Goal: Task Accomplishment & Management: Use online tool/utility

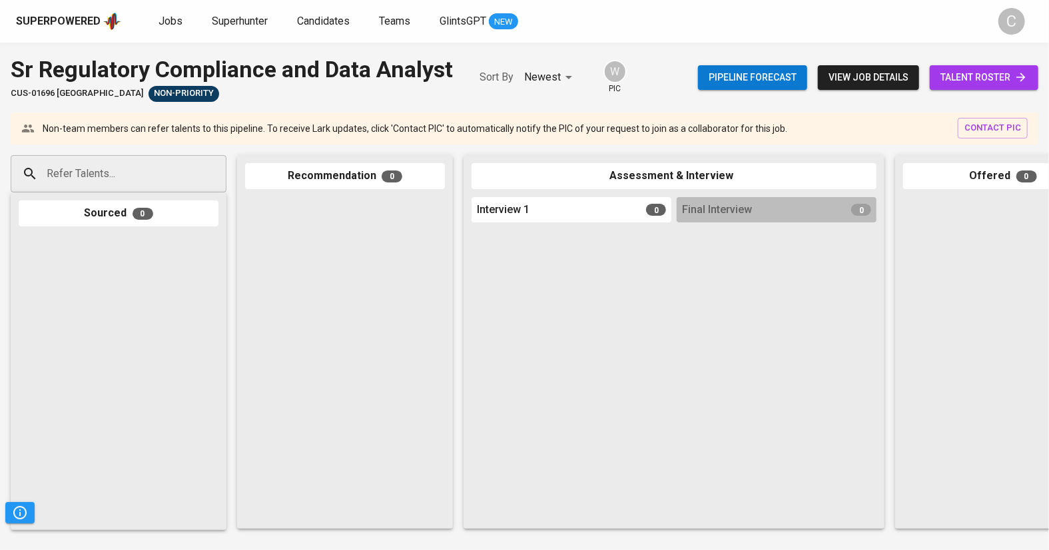
scroll to position [0, 347]
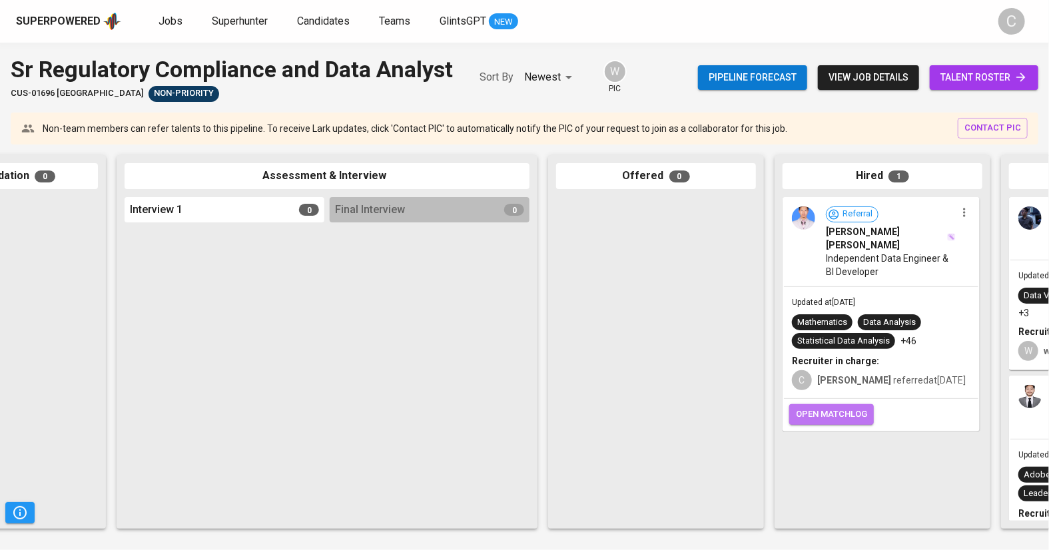
click at [844, 415] on span "open matchlog" at bounding box center [831, 414] width 71 height 15
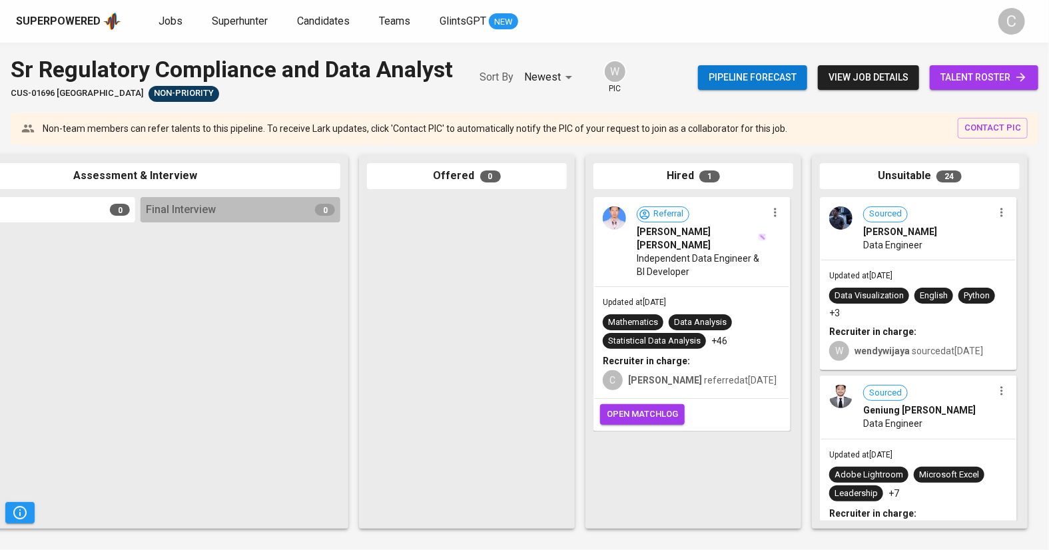
click at [633, 410] on span "open matchlog" at bounding box center [642, 414] width 71 height 15
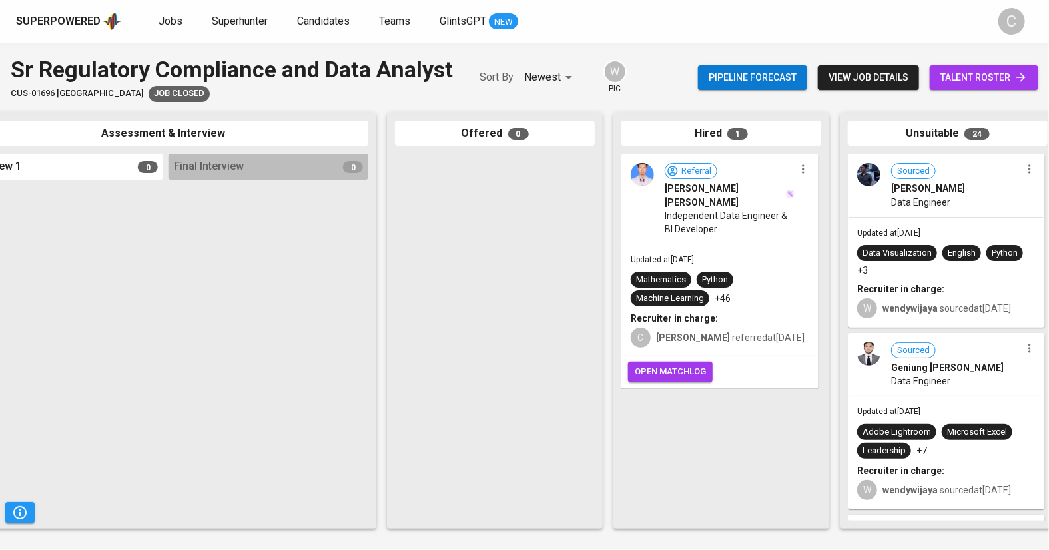
scroll to position [0, 536]
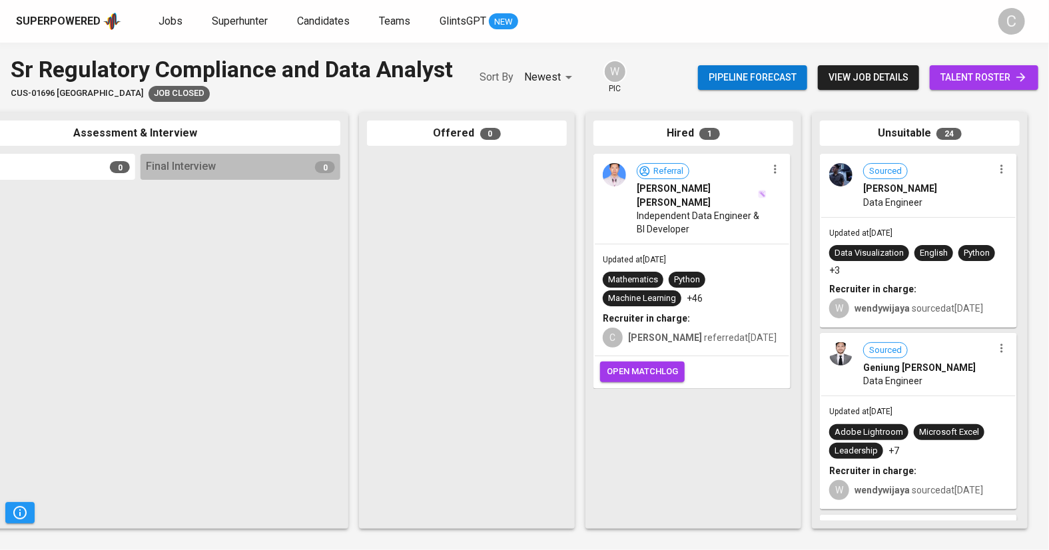
click at [635, 371] on span "open matchlog" at bounding box center [642, 371] width 71 height 15
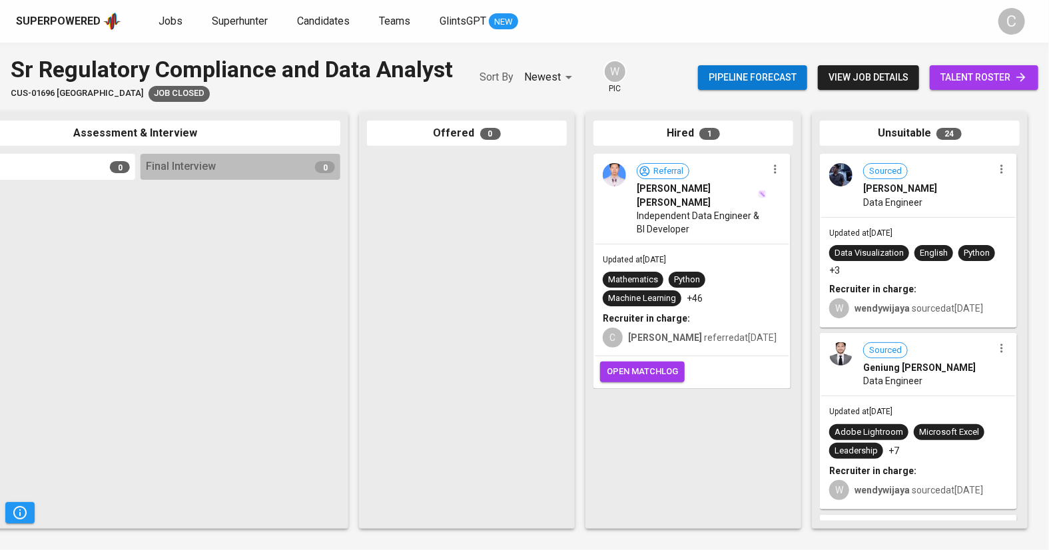
click at [635, 371] on span "open matchlog" at bounding box center [642, 371] width 71 height 15
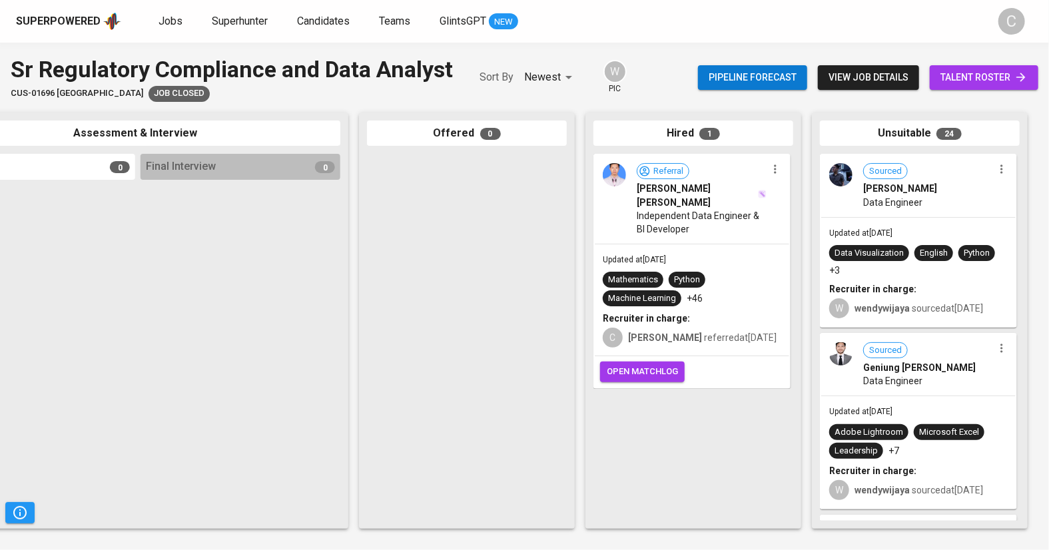
click at [635, 371] on span "open matchlog" at bounding box center [642, 371] width 71 height 15
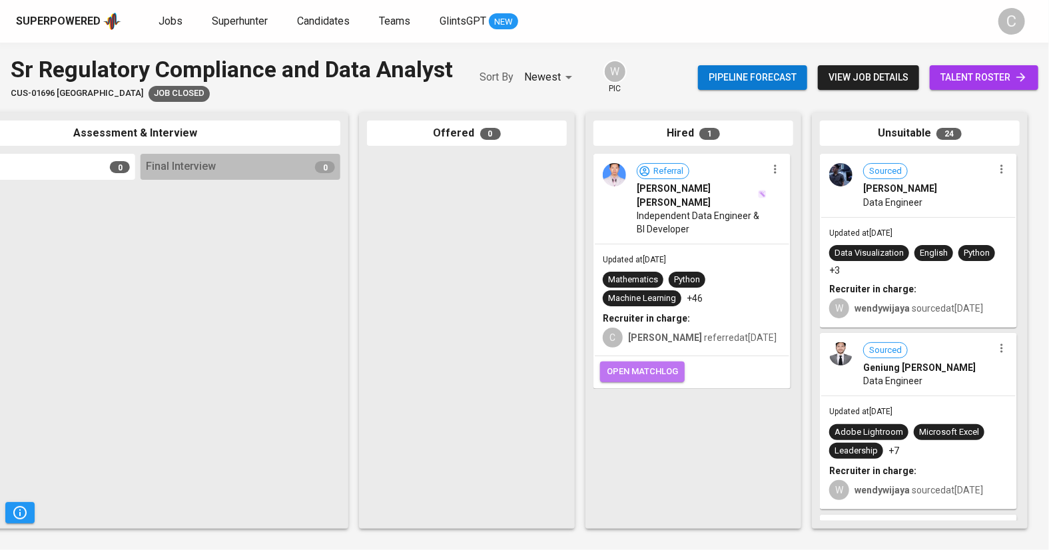
click at [635, 371] on span "open matchlog" at bounding box center [642, 371] width 71 height 15
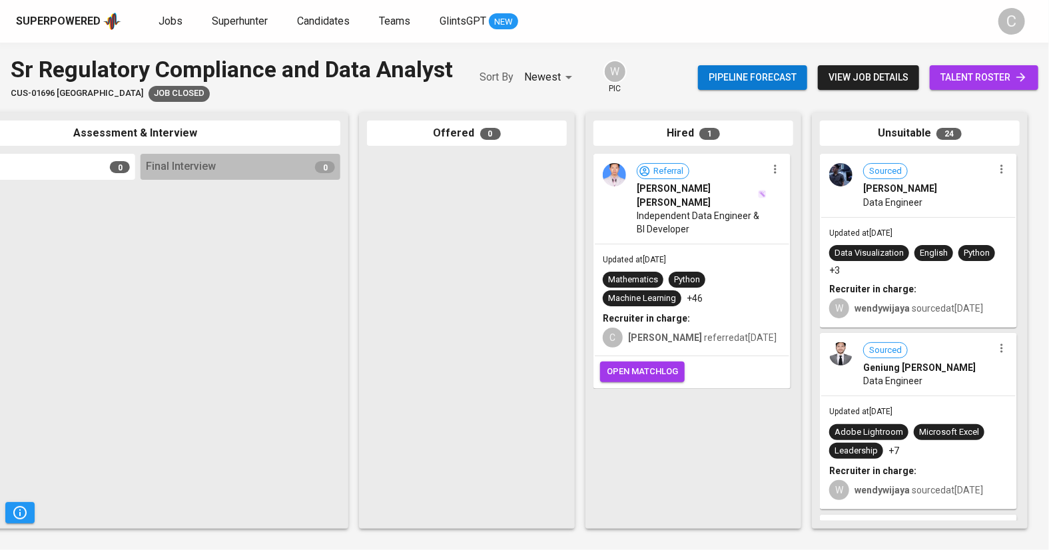
click at [635, 371] on span "open matchlog" at bounding box center [642, 371] width 71 height 15
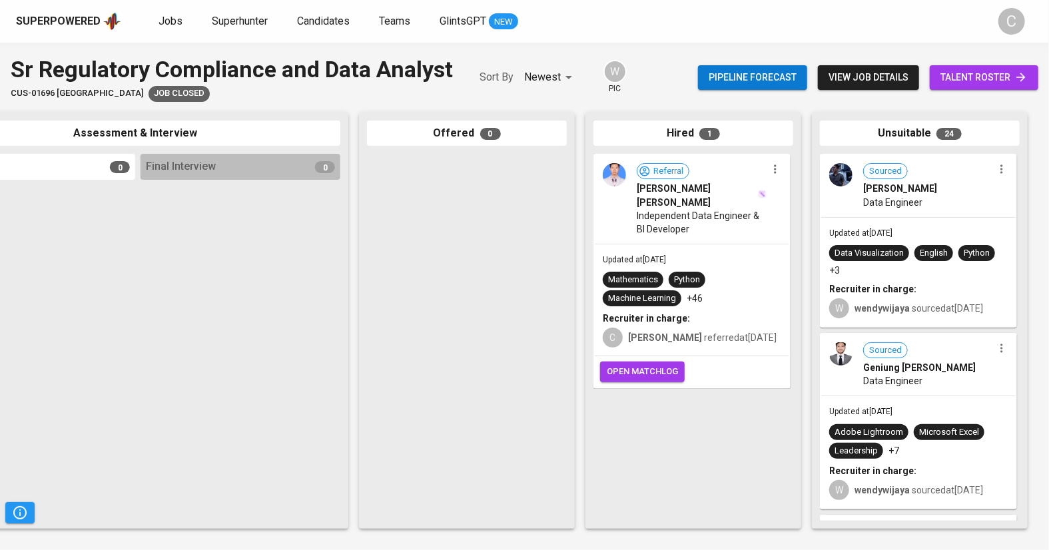
click at [635, 371] on span "open matchlog" at bounding box center [642, 371] width 71 height 15
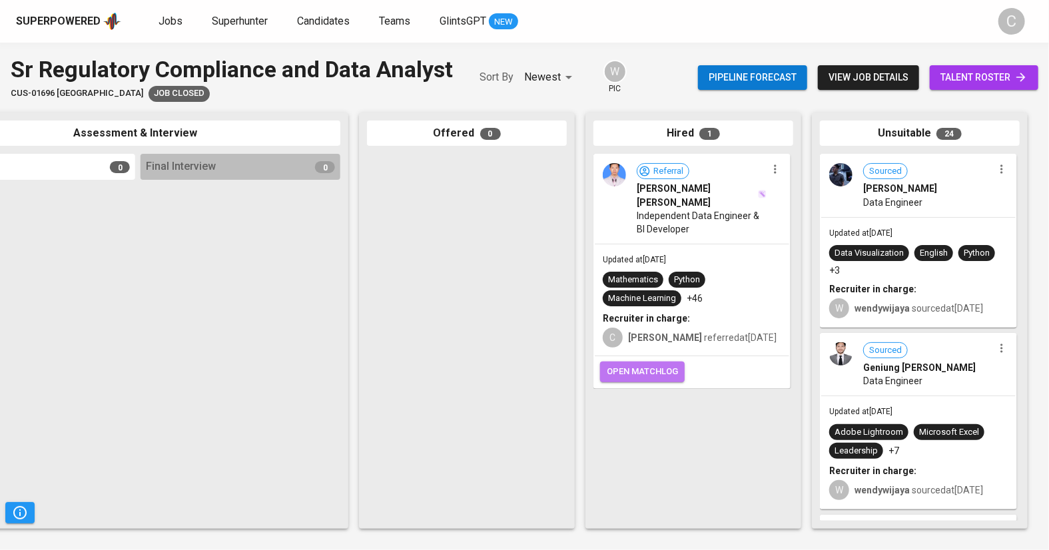
click at [635, 371] on span "open matchlog" at bounding box center [642, 371] width 71 height 15
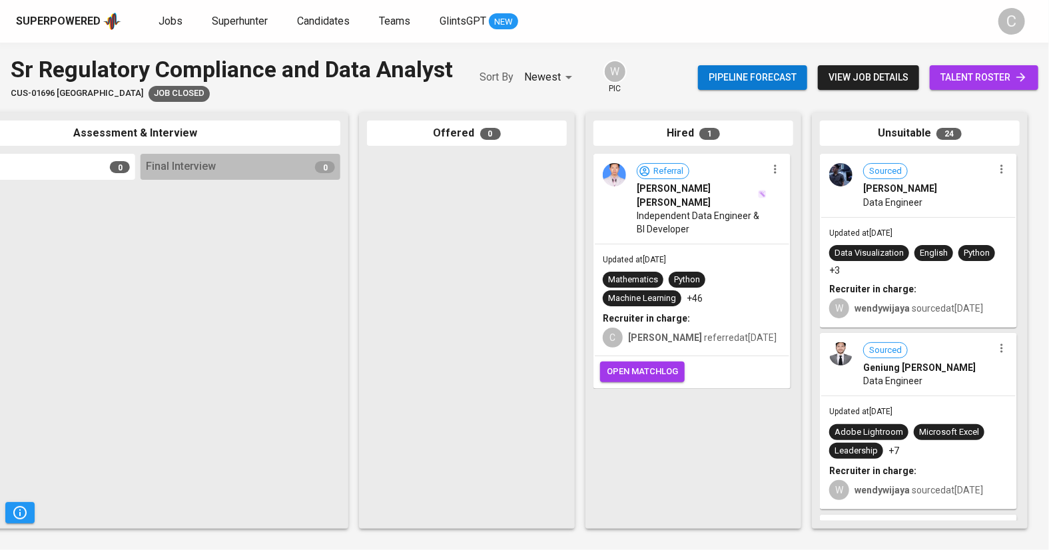
click at [635, 371] on span "open matchlog" at bounding box center [642, 371] width 71 height 15
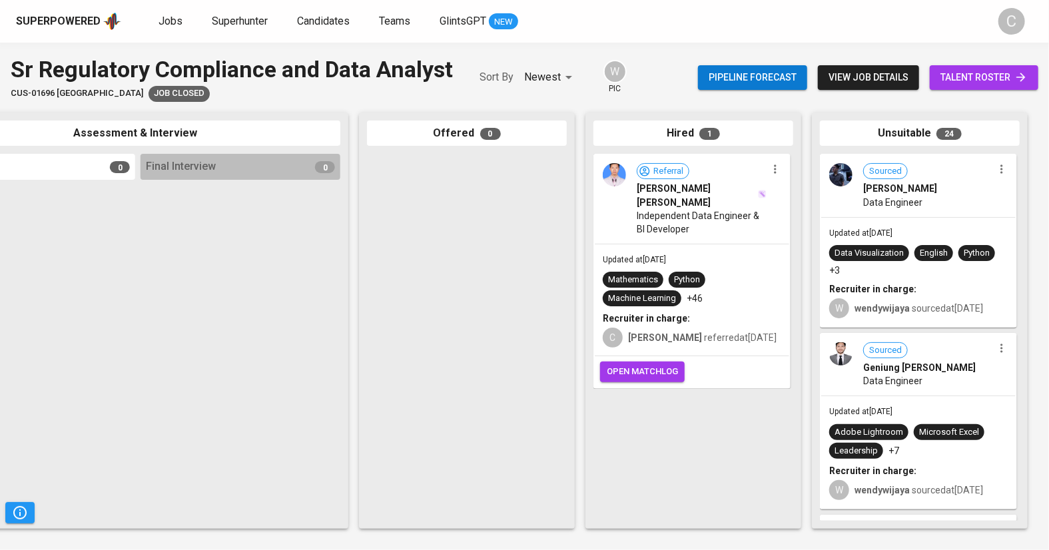
click at [635, 371] on span "open matchlog" at bounding box center [642, 371] width 71 height 15
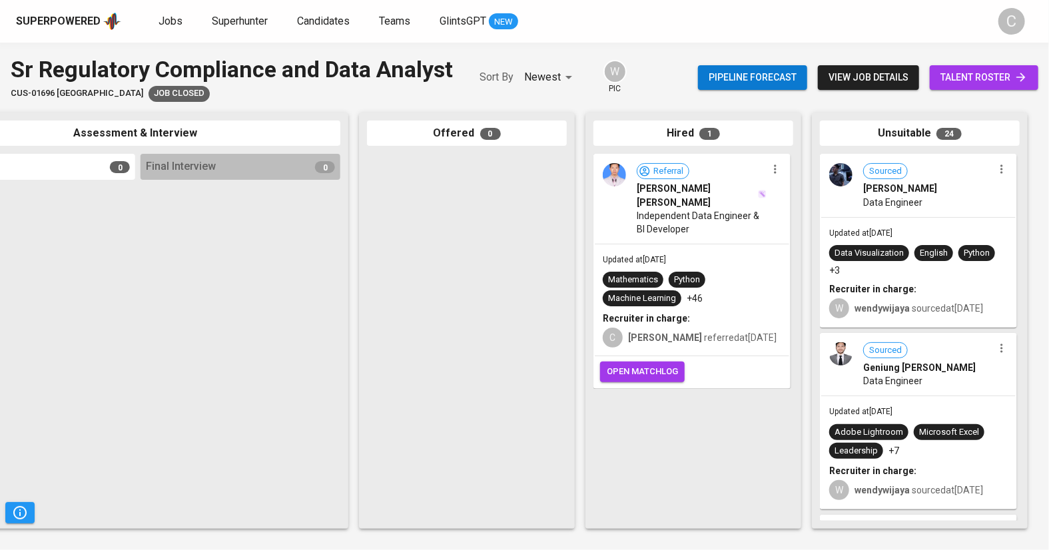
click at [635, 371] on span "open matchlog" at bounding box center [642, 371] width 71 height 15
click at [651, 379] on button "open matchlog" at bounding box center [642, 372] width 85 height 21
click at [672, 373] on span "open matchlog" at bounding box center [642, 371] width 71 height 15
click at [661, 376] on span "open matchlog" at bounding box center [642, 371] width 71 height 15
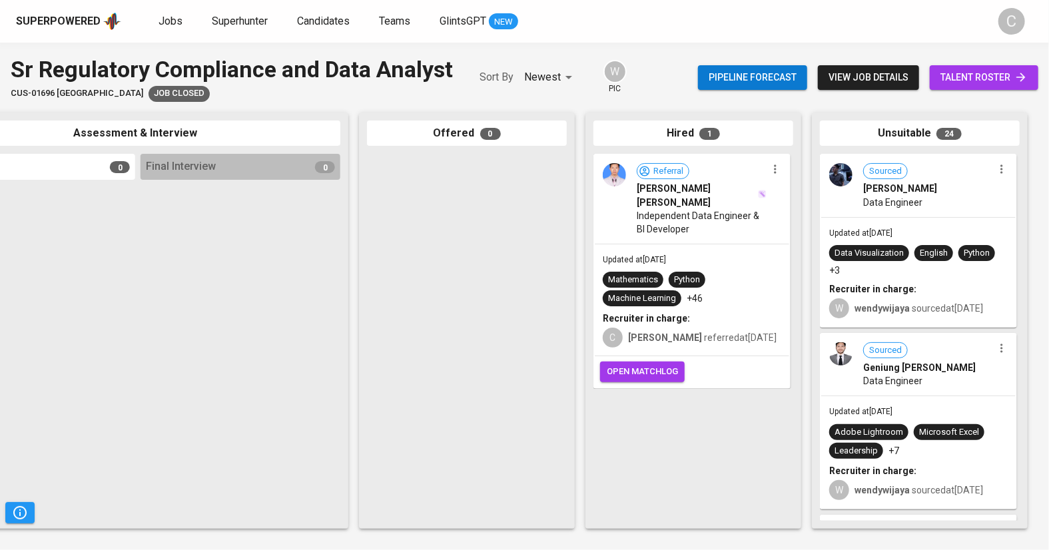
click at [659, 371] on span "open matchlog" at bounding box center [642, 371] width 71 height 15
click at [645, 364] on span "open matchlog" at bounding box center [642, 371] width 71 height 15
click at [641, 370] on span "open matchlog" at bounding box center [642, 371] width 71 height 15
click at [627, 377] on span "open matchlog" at bounding box center [642, 371] width 71 height 15
click at [627, 373] on span "open matchlog" at bounding box center [642, 371] width 71 height 15
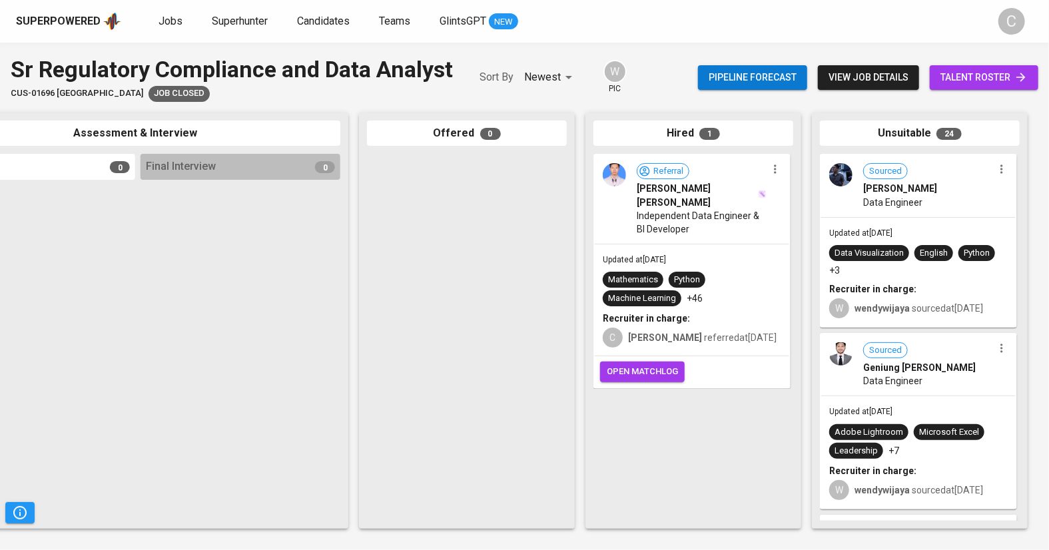
click at [625, 373] on span "open matchlog" at bounding box center [642, 371] width 71 height 15
click at [625, 375] on span "open matchlog" at bounding box center [642, 371] width 71 height 15
click at [629, 368] on span "open matchlog" at bounding box center [642, 371] width 71 height 15
click at [631, 367] on span "open matchlog" at bounding box center [642, 371] width 71 height 15
click at [635, 364] on span "open matchlog" at bounding box center [642, 371] width 71 height 15
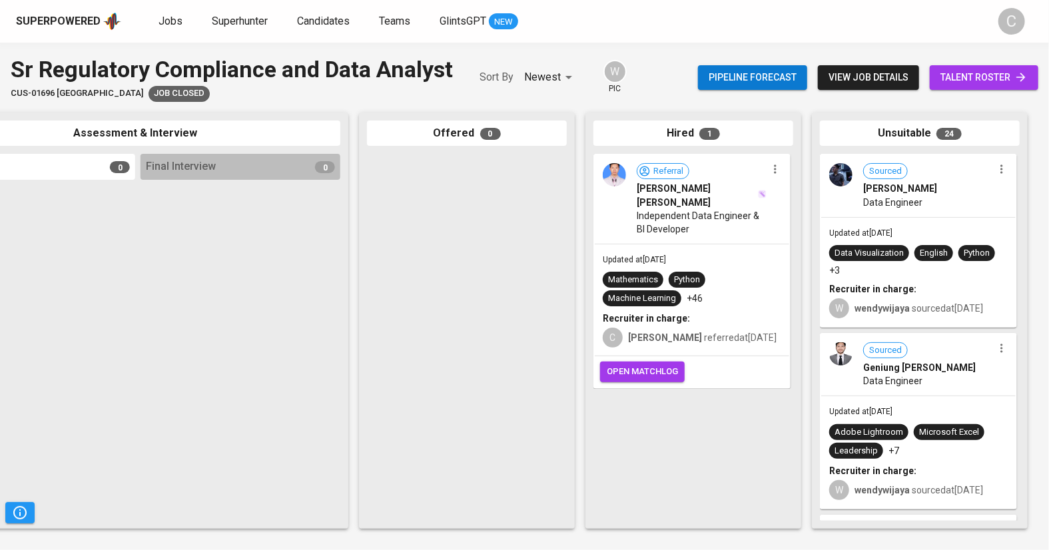
click at [635, 365] on span "open matchlog" at bounding box center [642, 371] width 71 height 15
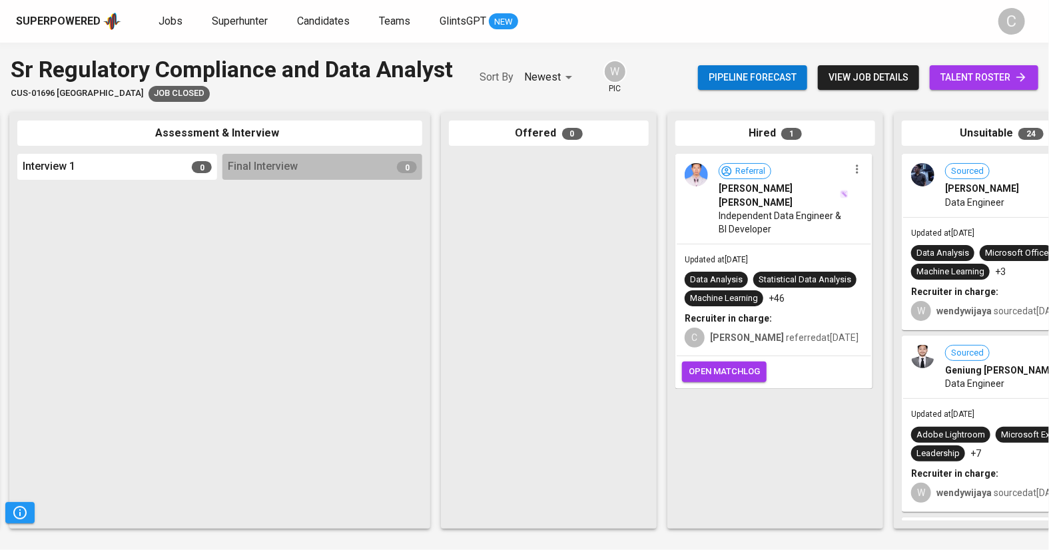
scroll to position [0, 536]
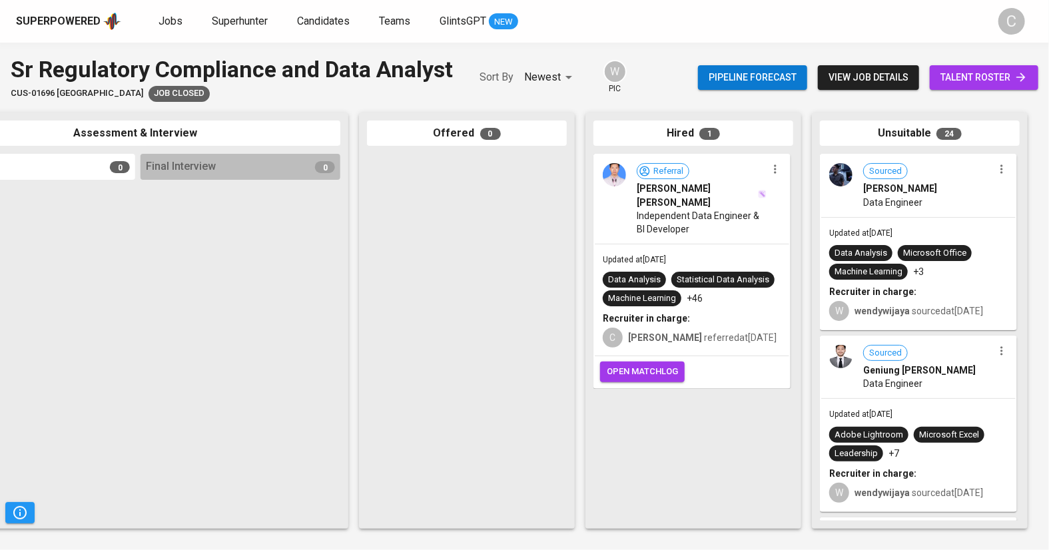
click at [653, 372] on span "open matchlog" at bounding box center [642, 371] width 71 height 15
